Goal: Task Accomplishment & Management: Use online tool/utility

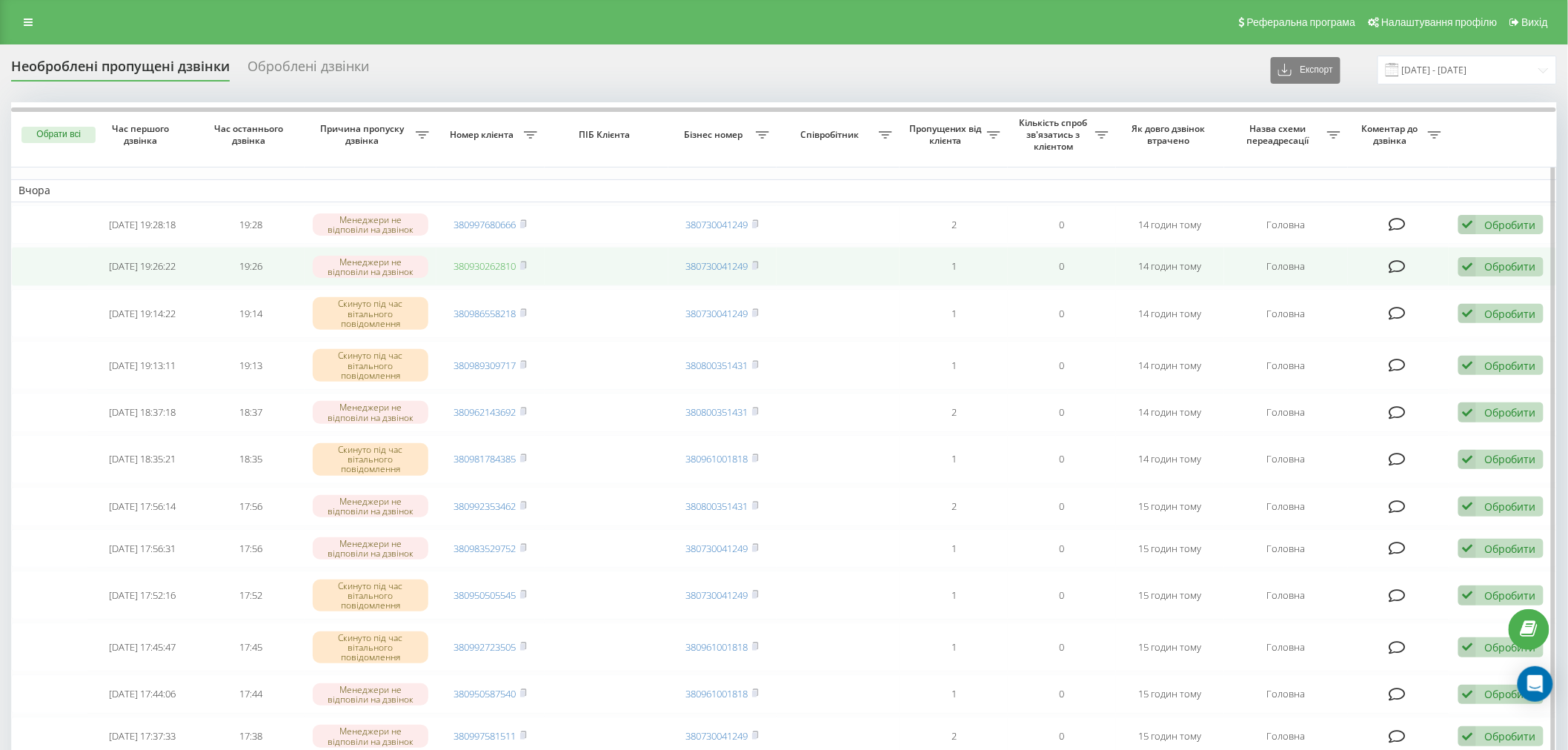
click at [493, 269] on link "380930262810" at bounding box center [485, 266] width 62 height 13
click at [505, 249] on td "380930262810" at bounding box center [491, 267] width 108 height 39
click at [514, 270] on link "380930262810" at bounding box center [485, 266] width 62 height 13
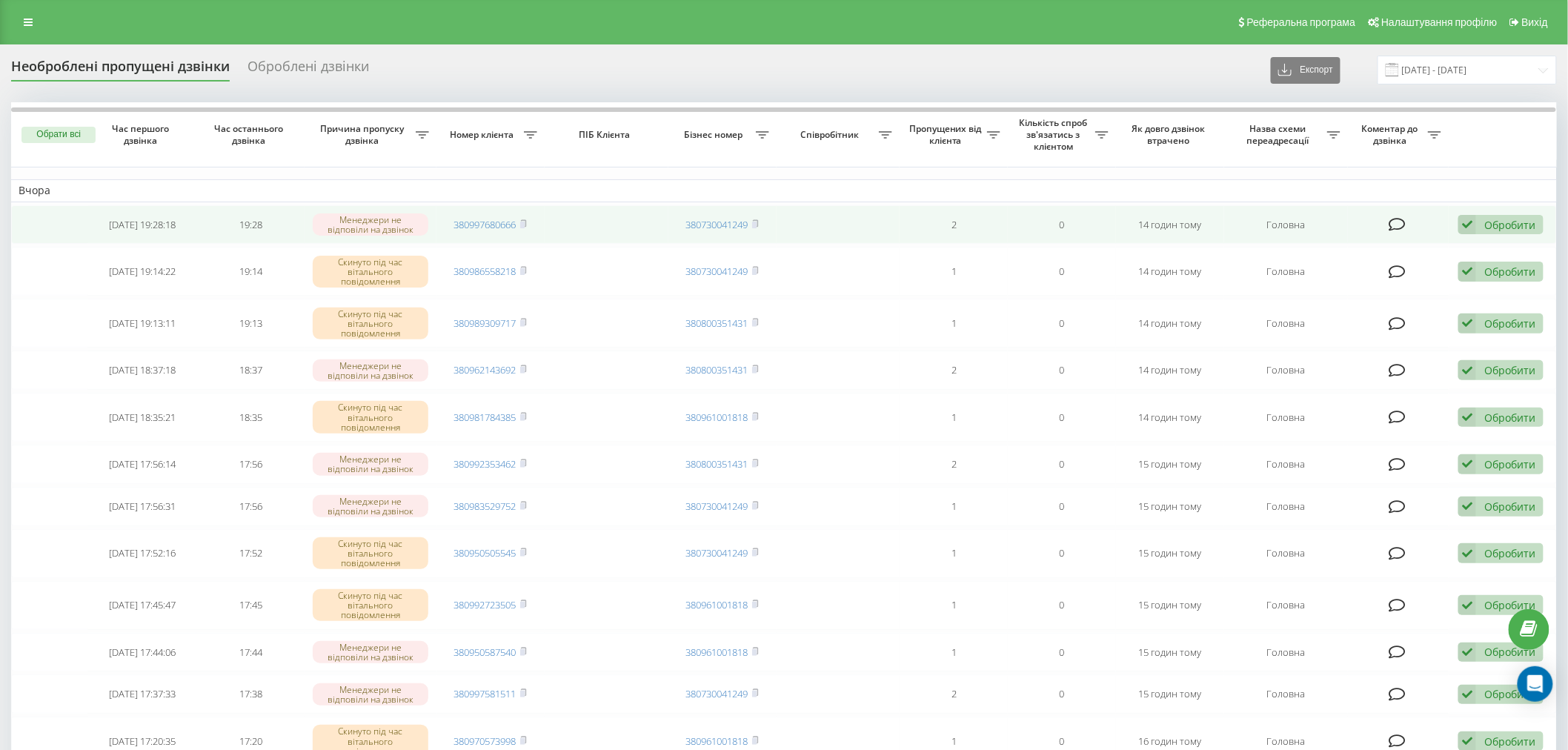
click at [1505, 226] on div "Обробити" at bounding box center [1510, 224] width 51 height 14
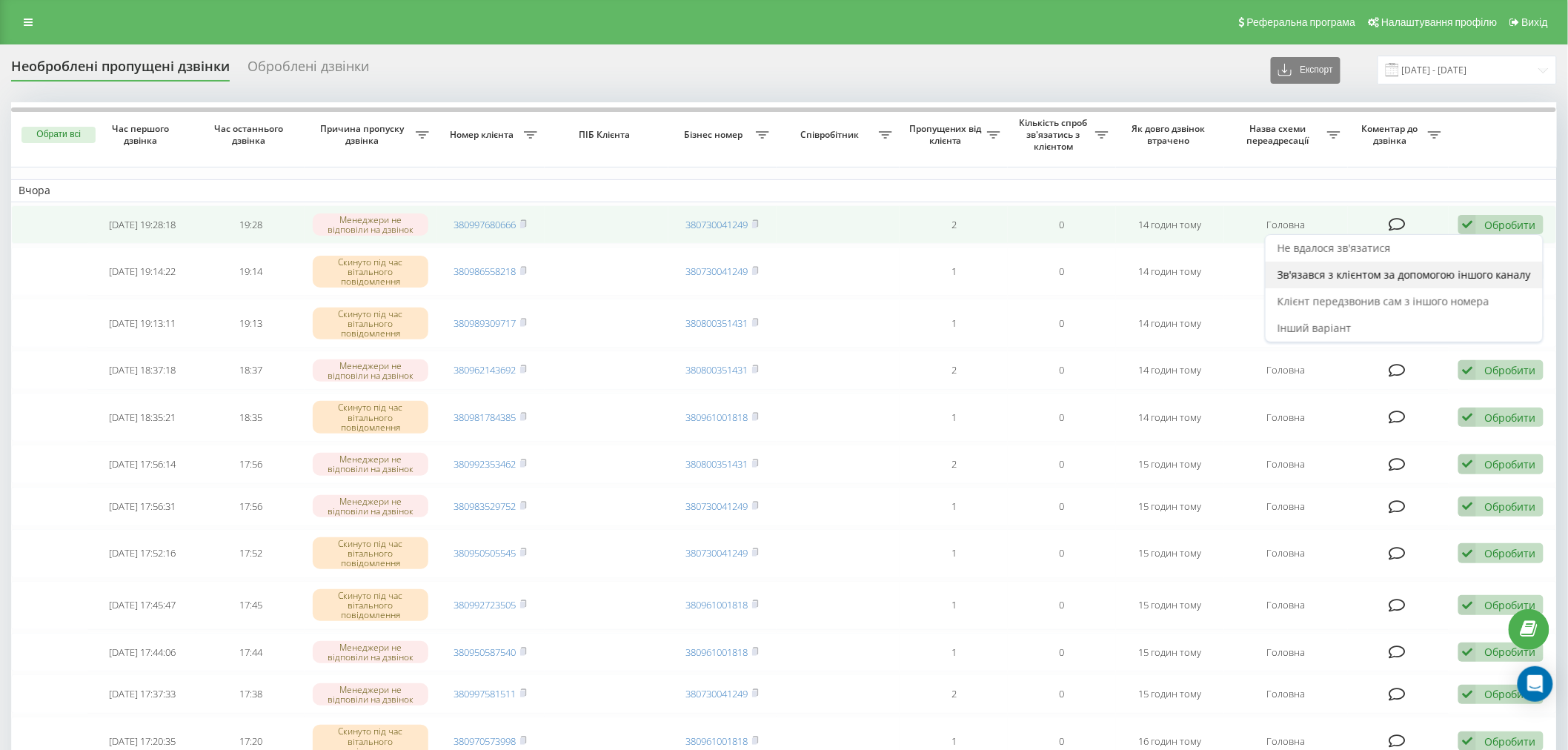
click at [1373, 283] on div "Зв'язався з клієнтом за допомогою іншого каналу" at bounding box center [1405, 275] width 277 height 27
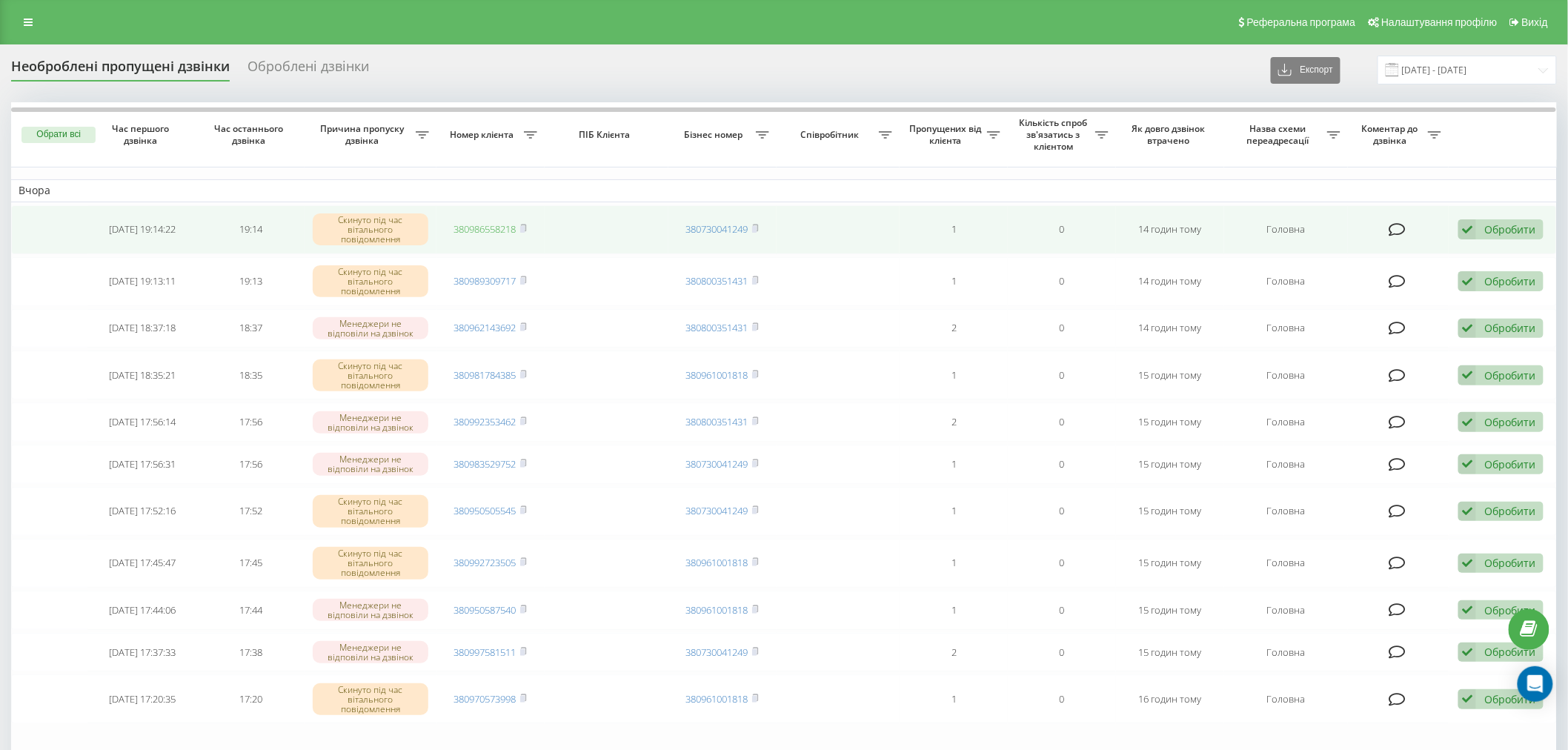
click at [494, 232] on link "380986558218" at bounding box center [485, 229] width 62 height 13
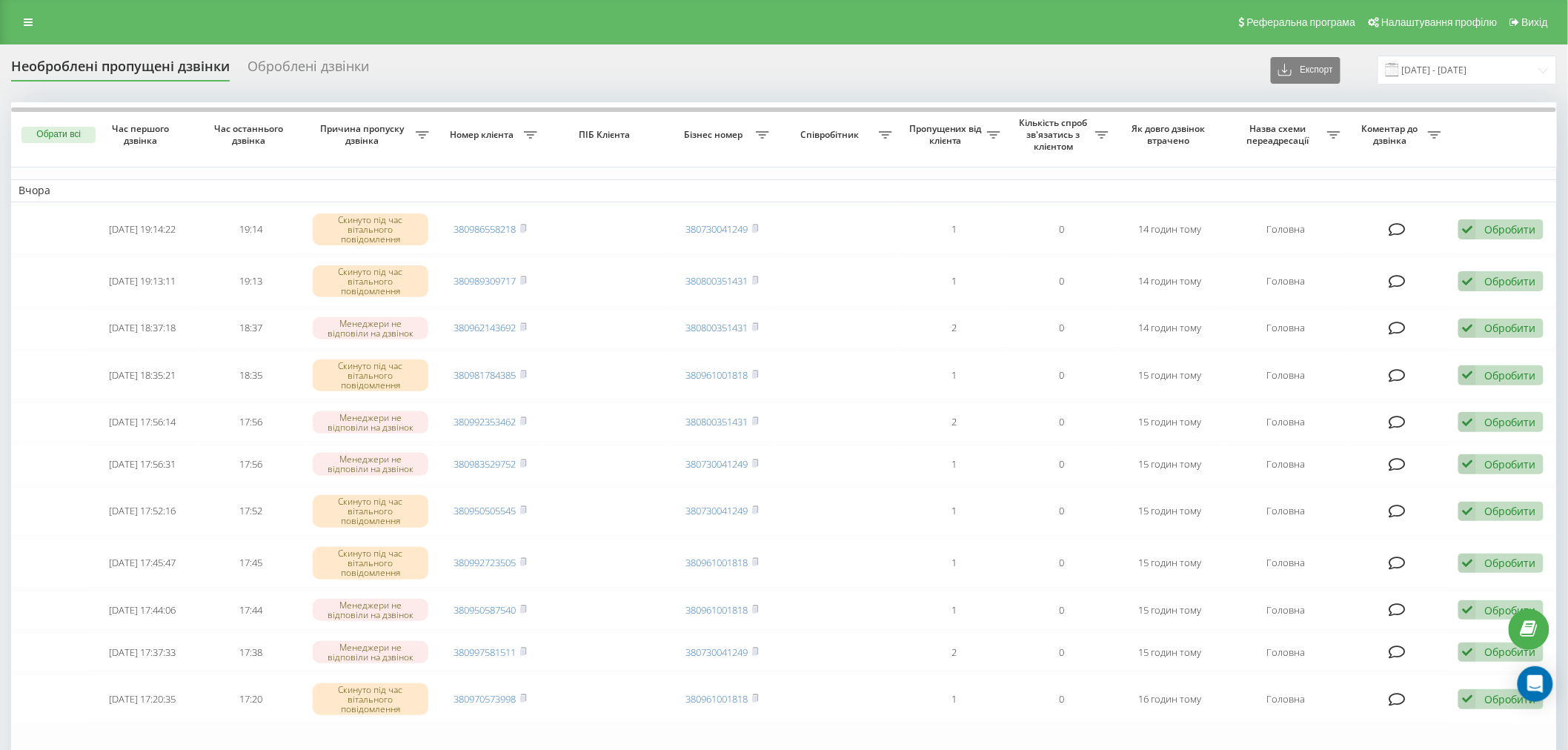
click at [790, 94] on div "Необроблені пропущені дзвінки Оброблені дзвінки Експорт .csv .xlsx 18.08.2025 -…" at bounding box center [784, 472] width 1546 height 832
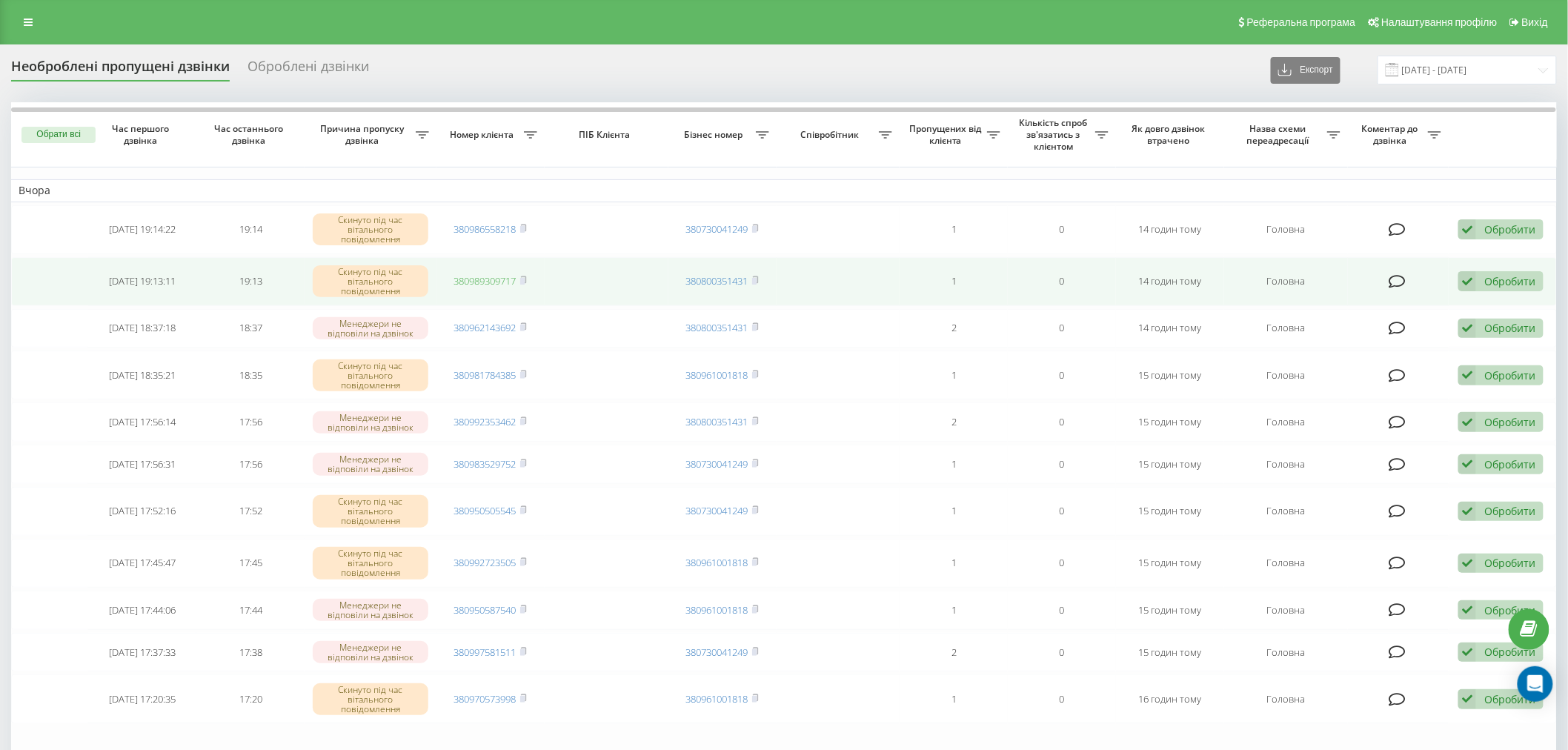
click at [469, 281] on link "380989309717" at bounding box center [485, 281] width 62 height 13
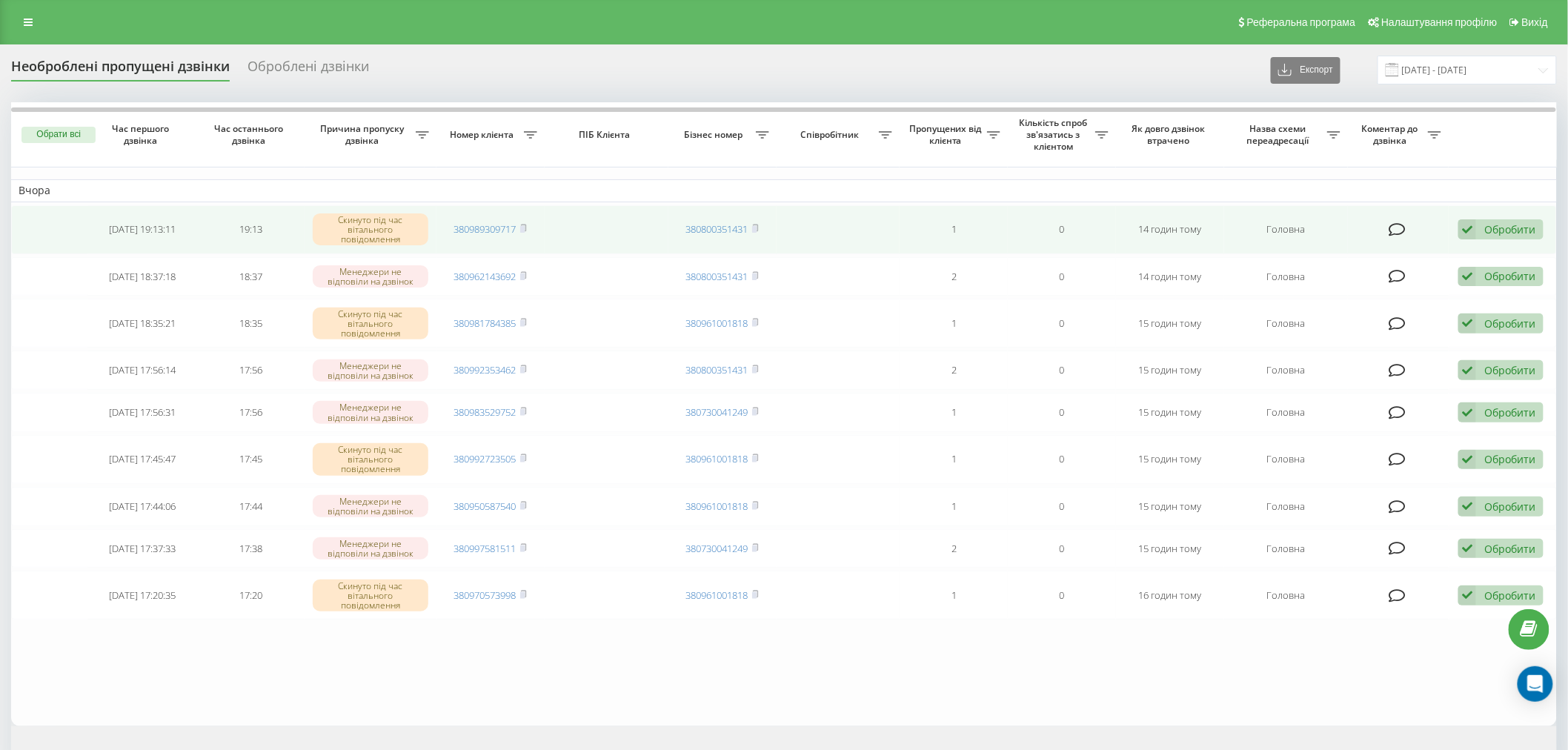
click at [1483, 233] on div "Обробити Не вдалося зв'язатися Зв'язався з клієнтом за допомогою іншого каналу …" at bounding box center [1502, 229] width 85 height 20
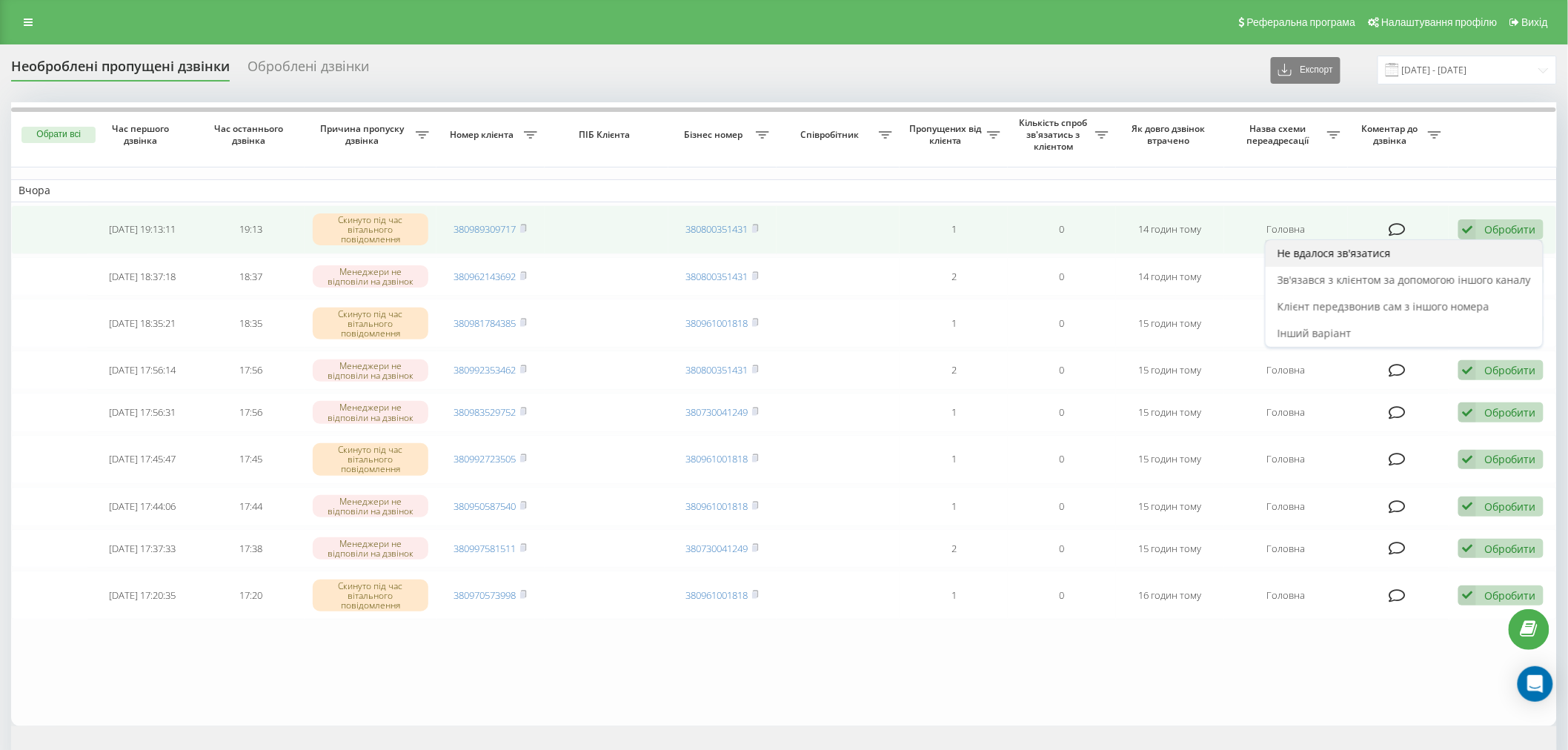
click at [1491, 262] on div "Не вдалося зв'язатися" at bounding box center [1405, 254] width 277 height 27
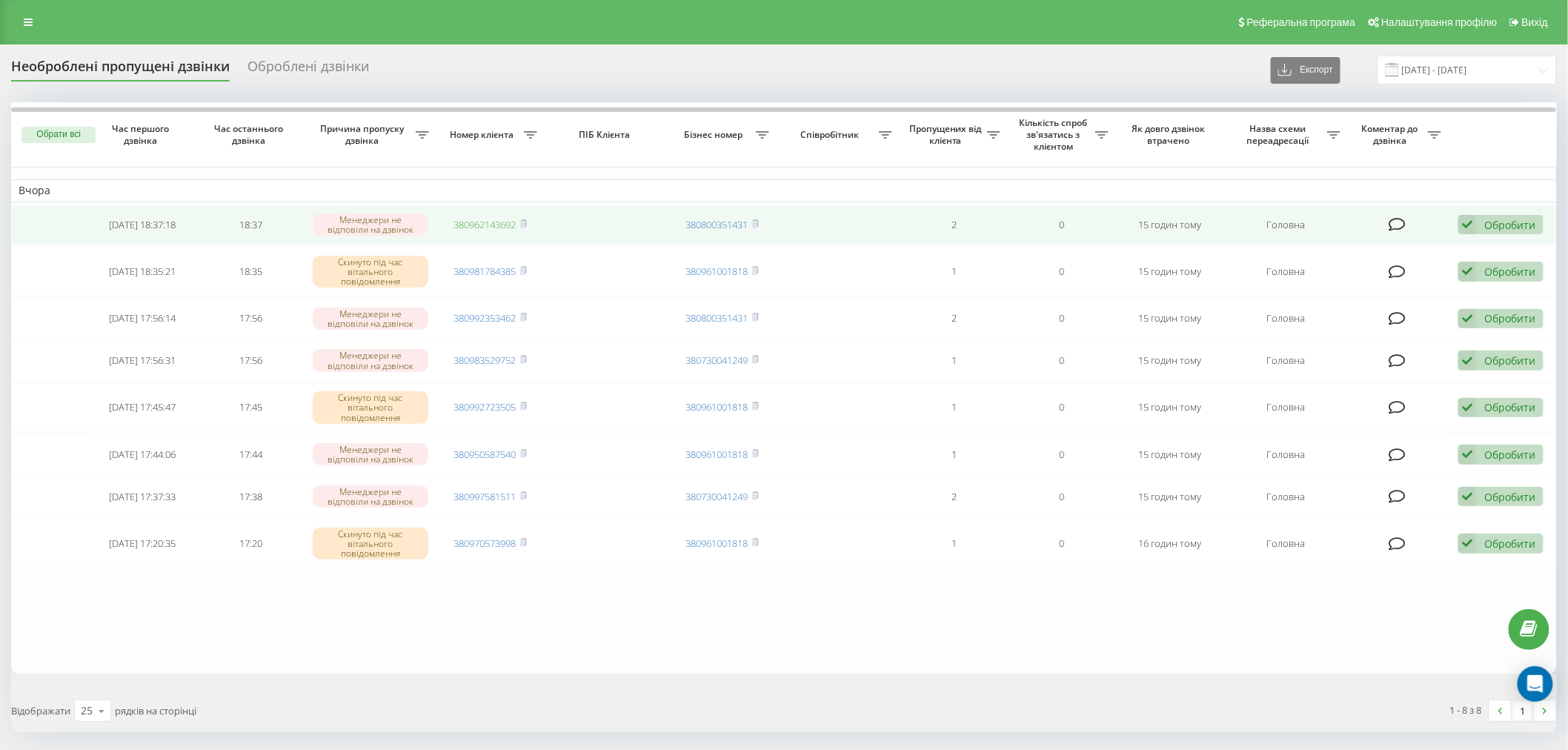
click at [515, 226] on link "380962143692" at bounding box center [485, 224] width 62 height 13
click at [1530, 223] on div "Обробити" at bounding box center [1510, 224] width 51 height 14
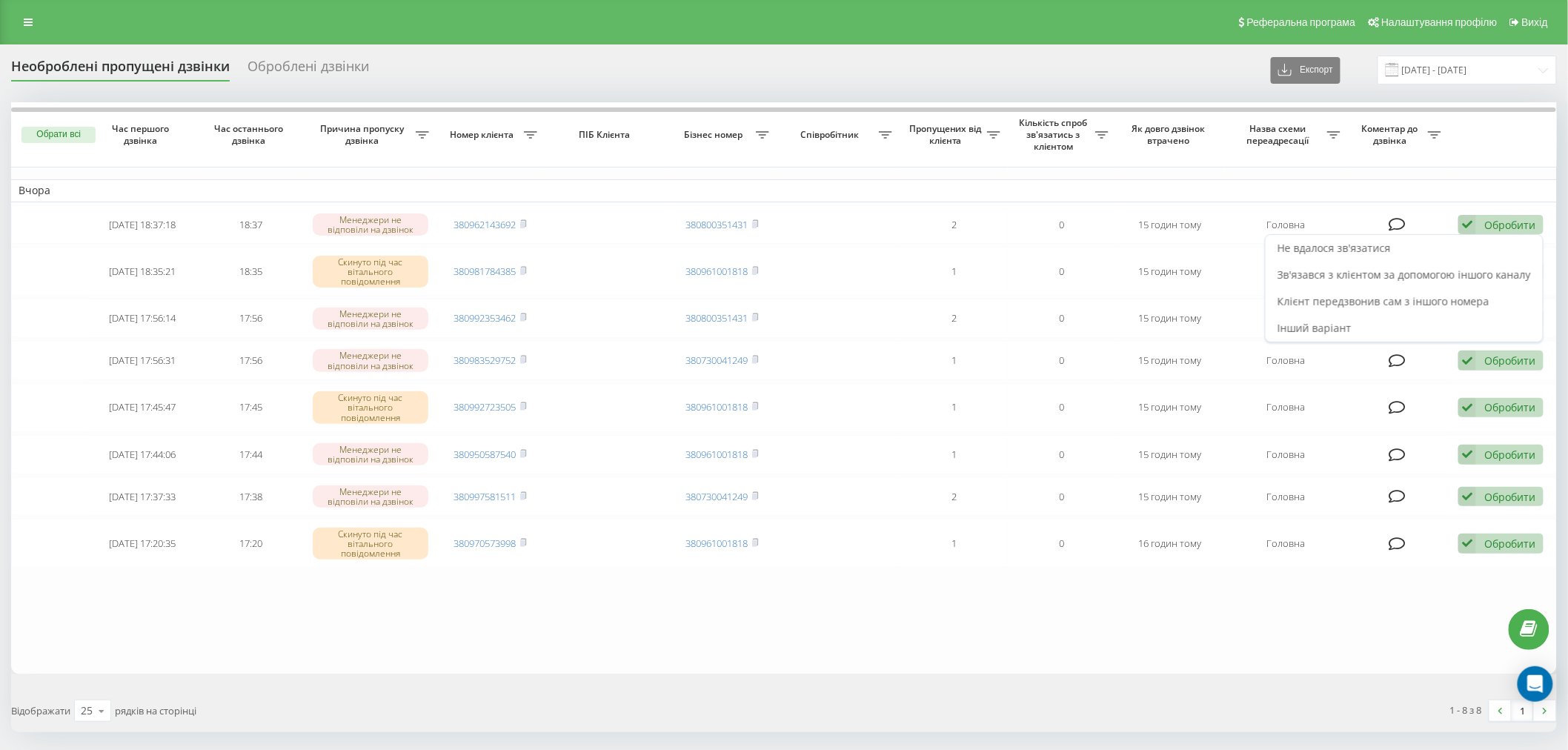
click at [1532, 238] on div "Не вдалося зв'язатися" at bounding box center [1405, 248] width 277 height 27
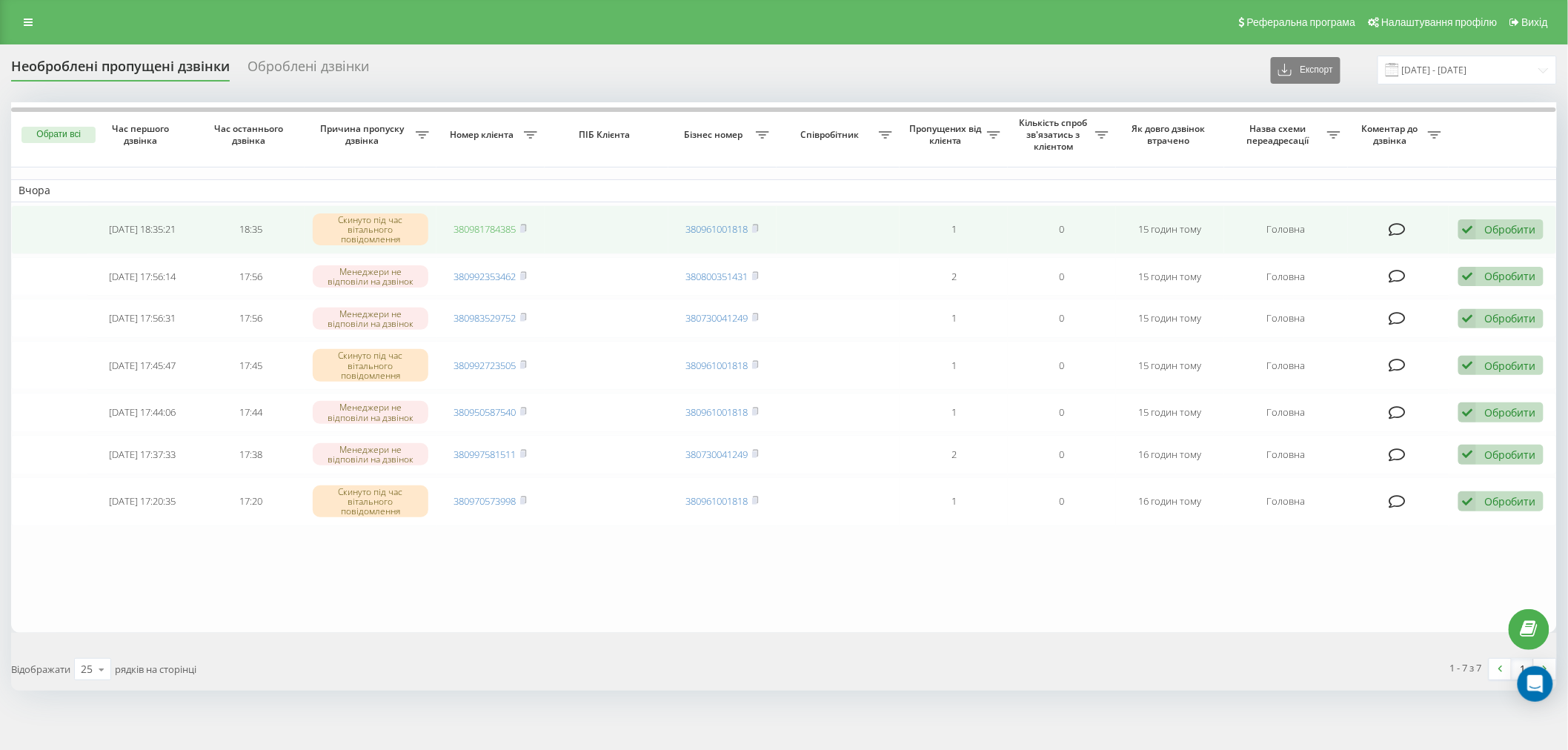
click at [473, 232] on link "380981784385" at bounding box center [485, 229] width 62 height 13
drag, startPoint x: 1487, startPoint y: 226, endPoint x: 1502, endPoint y: 255, distance: 32.6
click at [1487, 226] on div "Обробити" at bounding box center [1510, 229] width 51 height 14
drag, startPoint x: 1517, startPoint y: 272, endPoint x: 1486, endPoint y: 245, distance: 41.1
click at [1486, 245] on div "Не вдалося зв'язатися Зв'язався з клієнтом за допомогою іншого каналу Клієнт пе…" at bounding box center [1404, 294] width 278 height 108
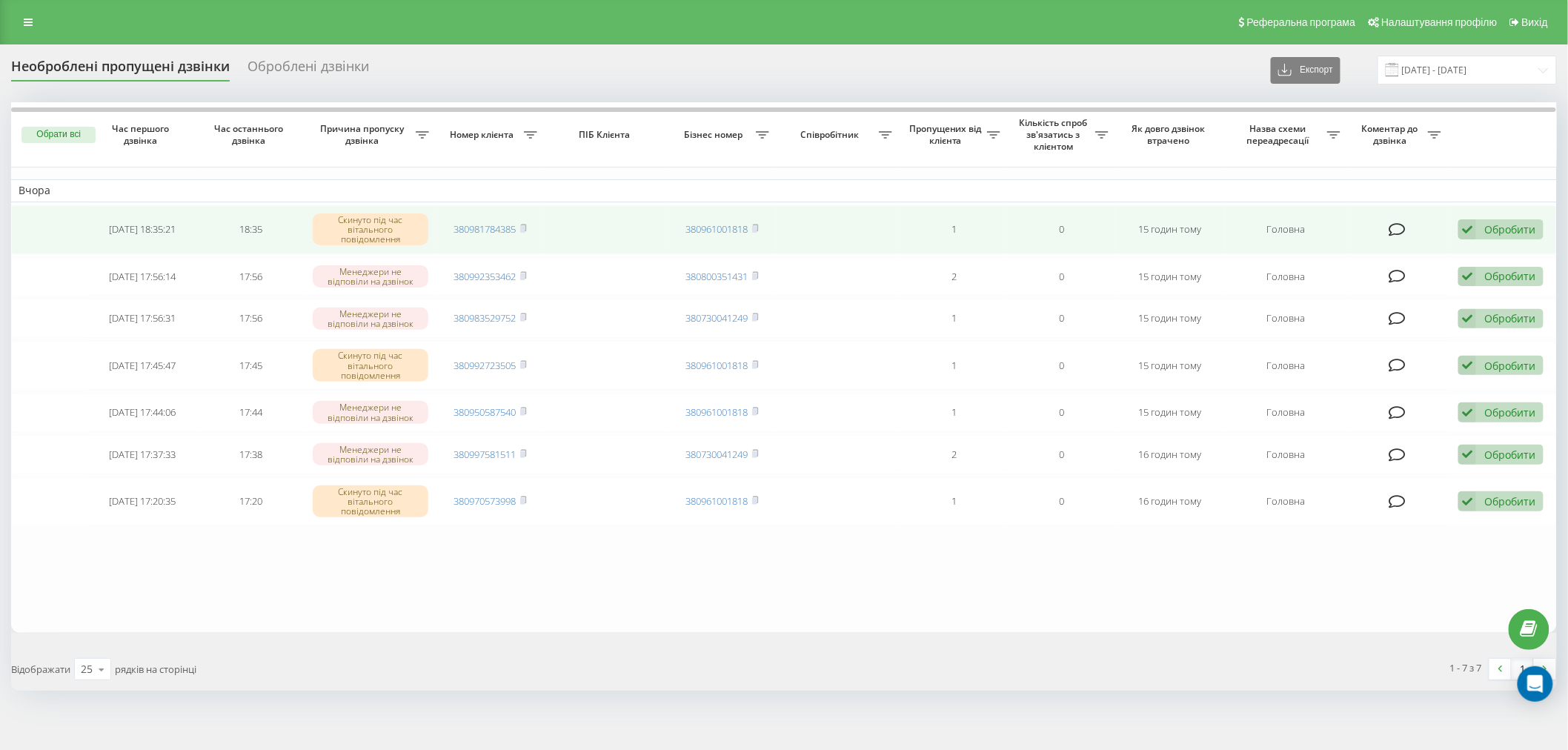
click at [1500, 222] on div "Обробити" at bounding box center [1510, 229] width 51 height 14
click at [1506, 237] on div "Обробити Не вдалося зв'язатися Зв'язався з клієнтом за допомогою іншого каналу …" at bounding box center [1502, 229] width 85 height 20
click at [1500, 228] on div "Обробити" at bounding box center [1510, 229] width 51 height 14
click at [1509, 247] on div "Не вдалося зв'язатися" at bounding box center [1405, 254] width 277 height 27
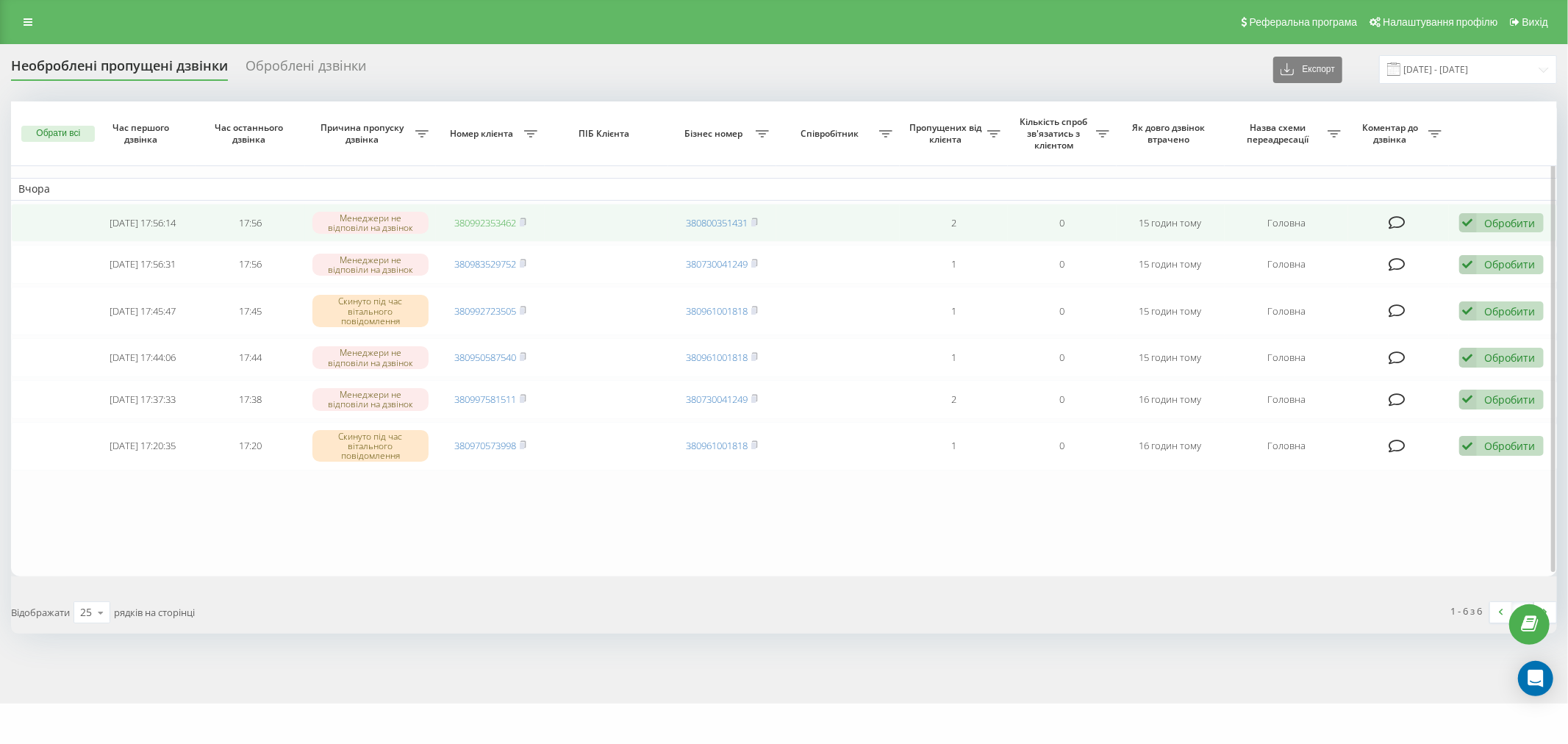
click at [494, 225] on link "380992353462" at bounding box center [485, 222] width 62 height 13
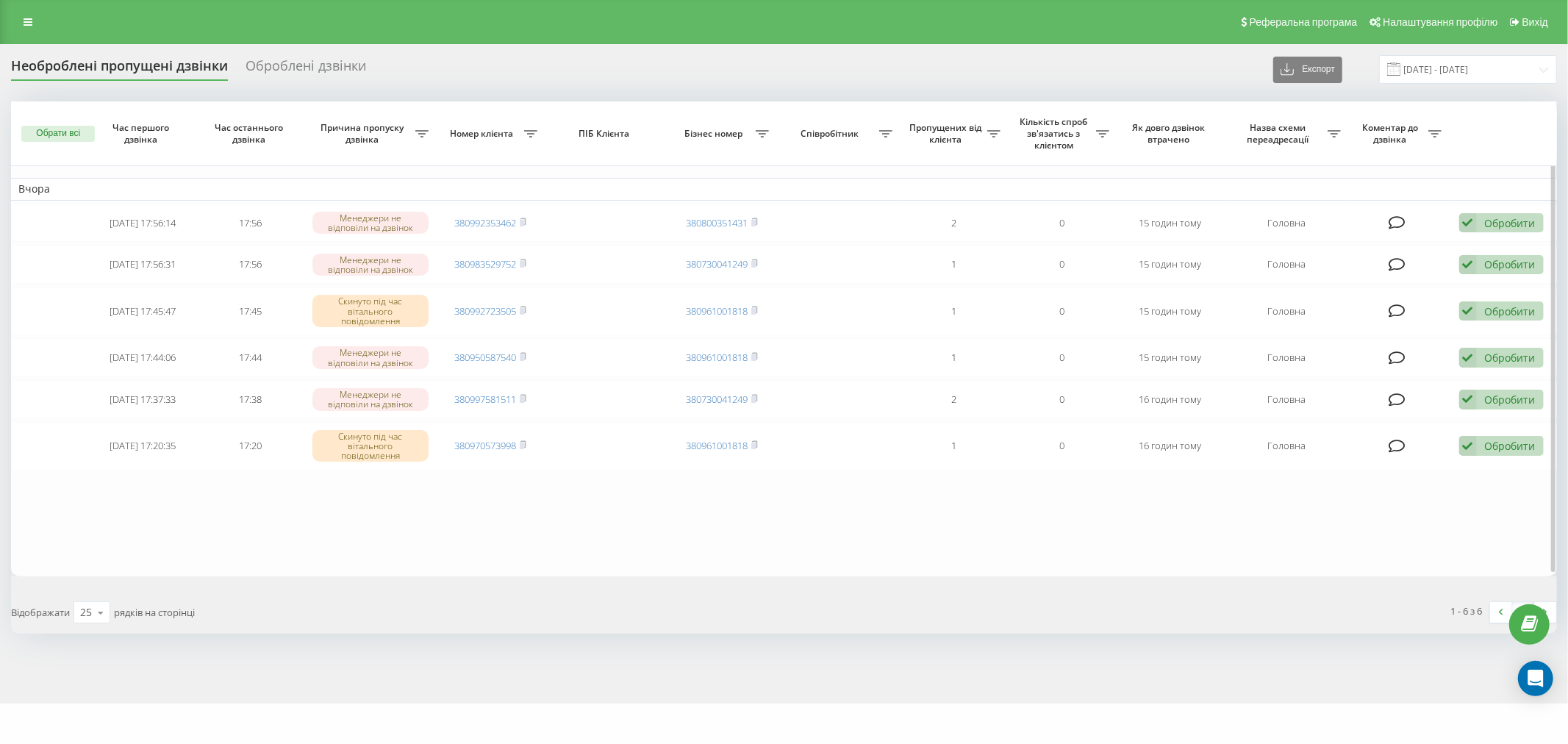
click at [773, 540] on table "Вчора 2025-08-19 17:56:14 17:56 Менеджери не відповіли на дзвінок 380992353462 …" at bounding box center [784, 339] width 1546 height 474
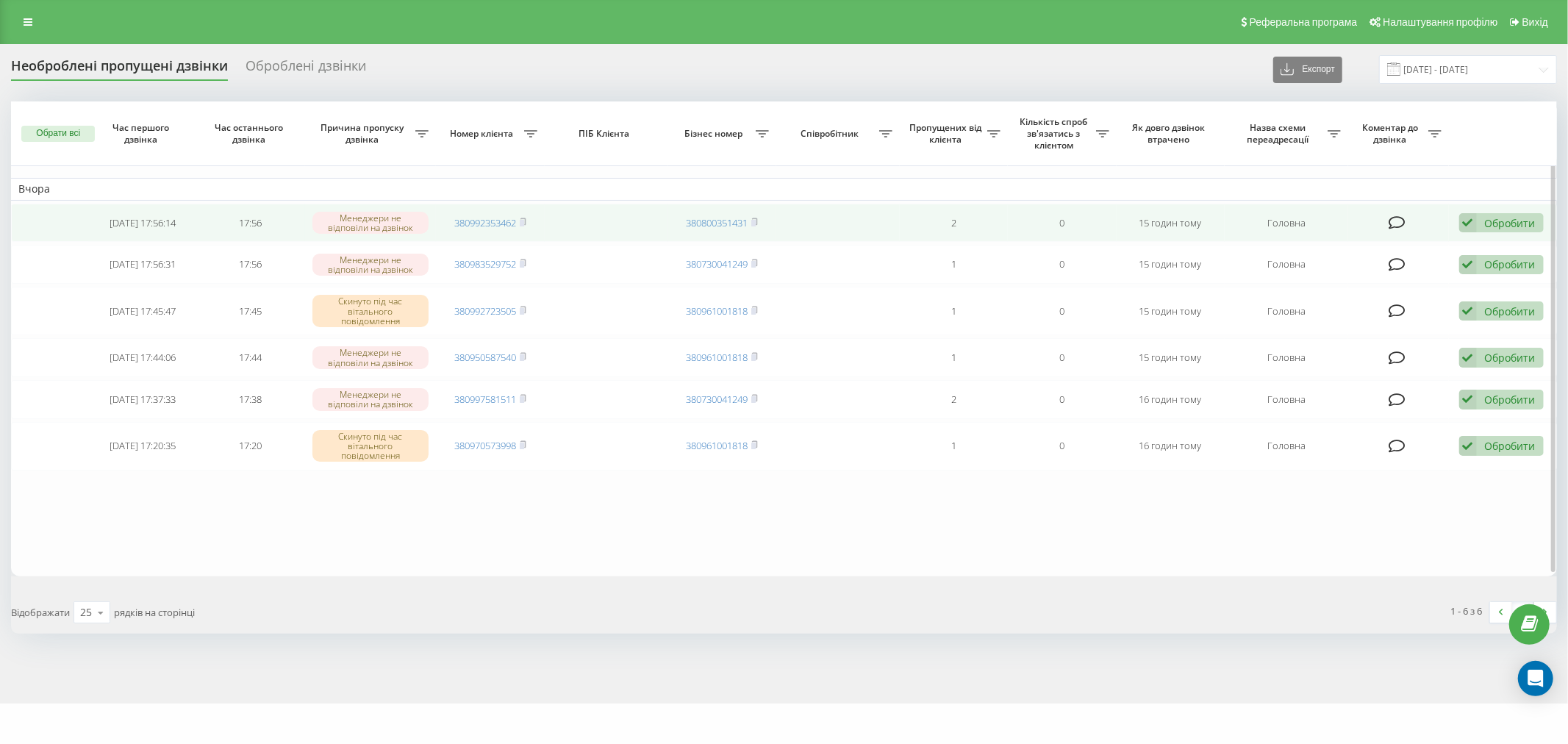
click at [1500, 207] on td "Обробити Не вдалося зв'язатися Зв'язався з клієнтом за допомогою іншого каналу …" at bounding box center [1502, 223] width 108 height 39
click at [1509, 219] on div "Обробити" at bounding box center [1510, 222] width 50 height 14
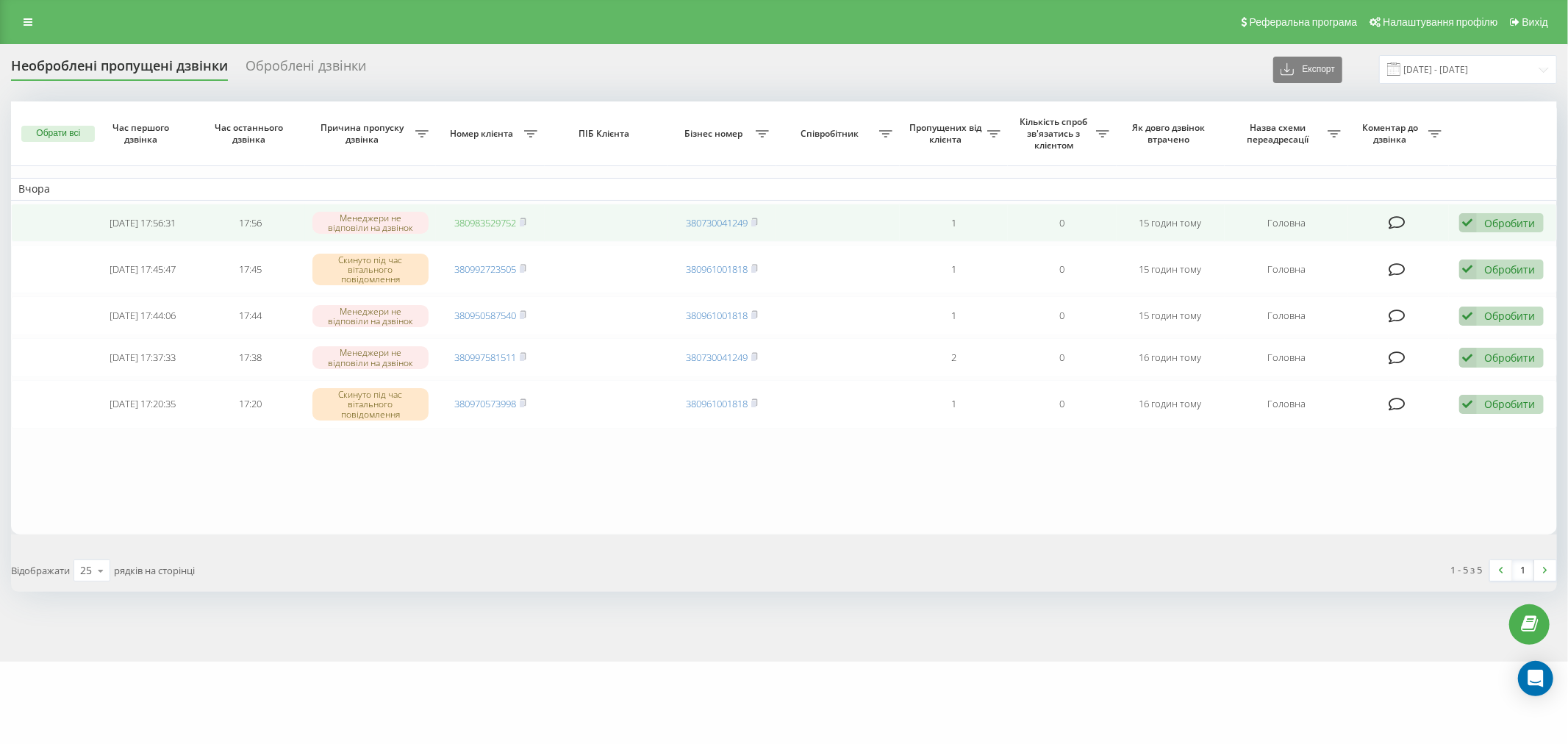
click at [496, 223] on link "380983529752" at bounding box center [485, 222] width 62 height 13
click at [1503, 222] on div "Обробити" at bounding box center [1510, 222] width 50 height 14
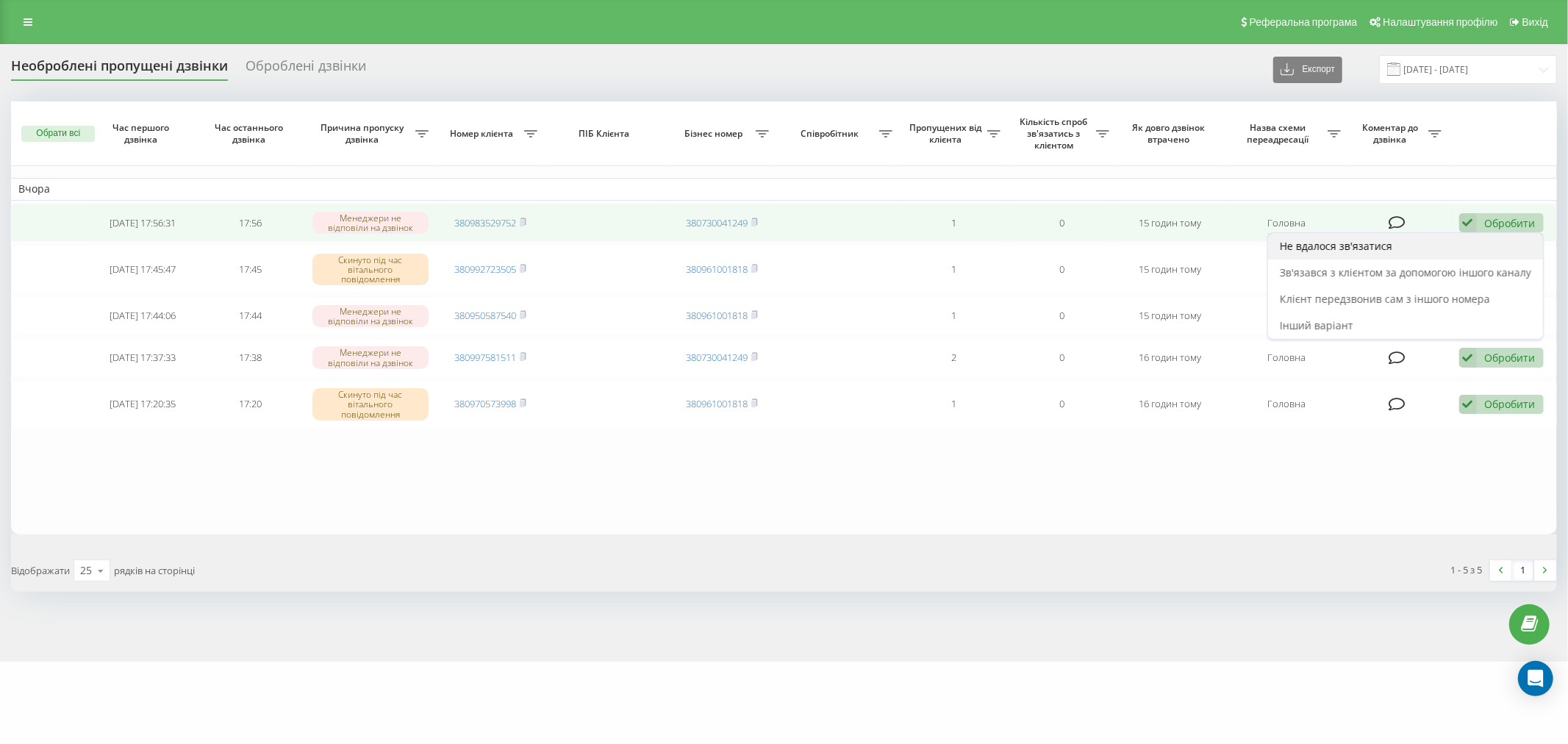
click at [1501, 247] on div "Не вдалося зв'язатися" at bounding box center [1405, 246] width 275 height 27
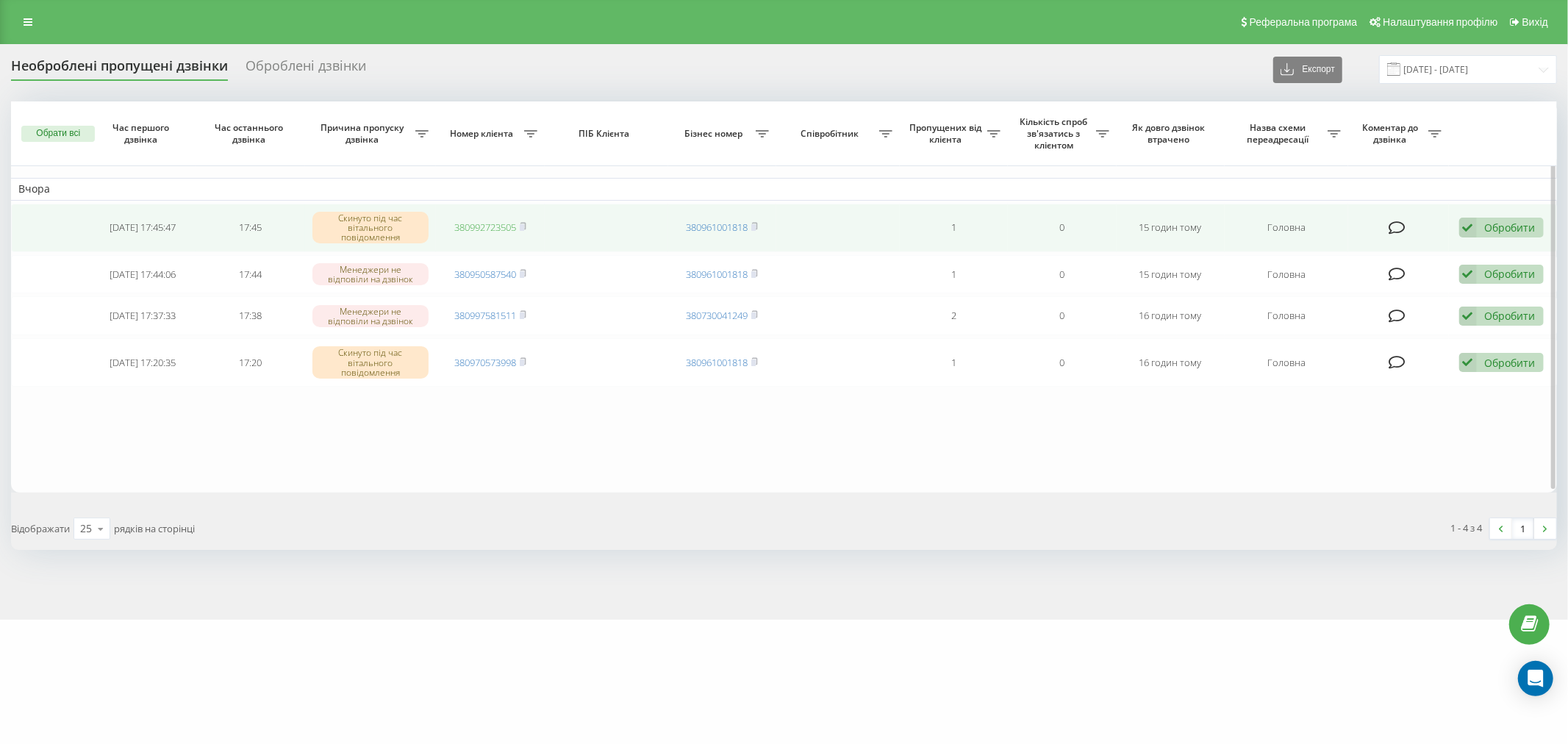
click at [501, 230] on link "380992723505" at bounding box center [485, 227] width 62 height 13
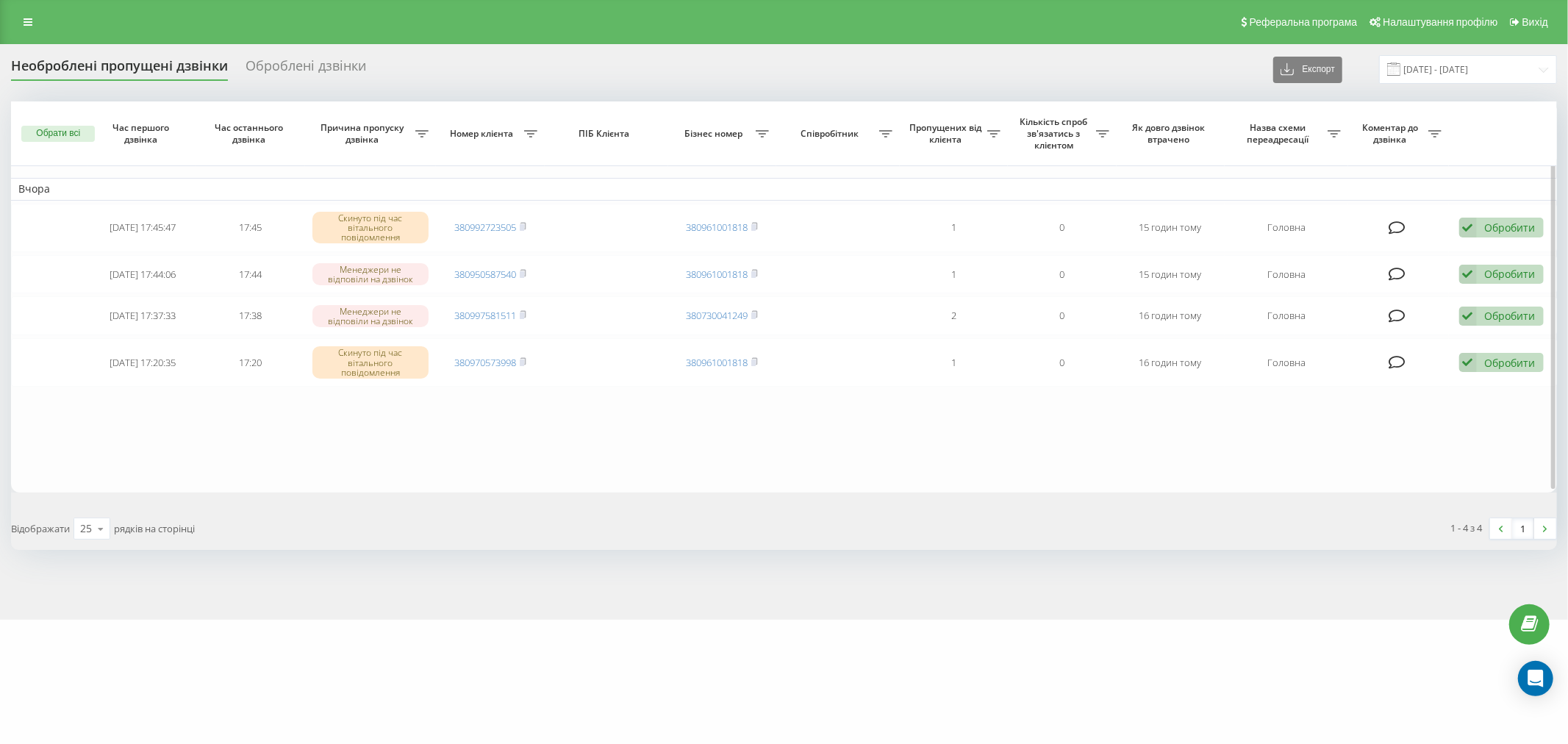
click at [742, 481] on table "Вчора [DATE] 17:45:47 17:45 Скинуто під час вітального повідомлення 38099272350…" at bounding box center [784, 297] width 1546 height 391
